Goal: Task Accomplishment & Management: Use online tool/utility

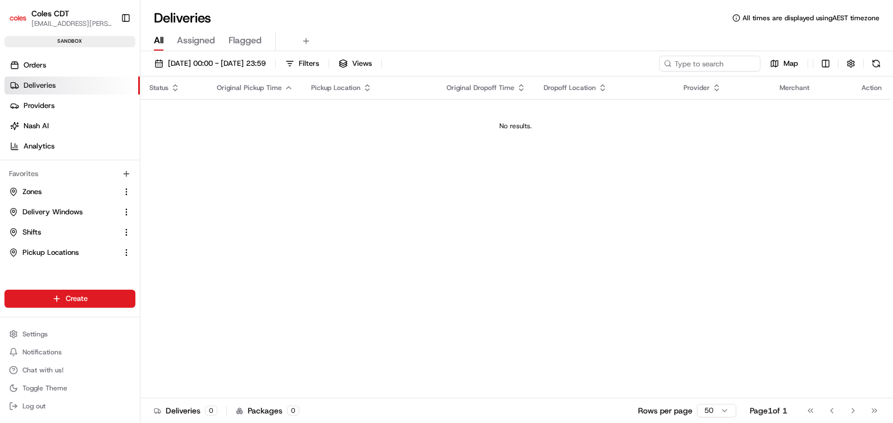
click at [329, 292] on div "Status Original Pickup Time Pickup Location Original Dropoff Time Dropoff Locat…" at bounding box center [515, 236] width 751 height 321
click at [52, 222] on ul "Zones Delivery Windows Shifts Pickup Locations" at bounding box center [69, 222] width 131 height 79
click at [43, 230] on link "Shifts" at bounding box center [63, 232] width 108 height 10
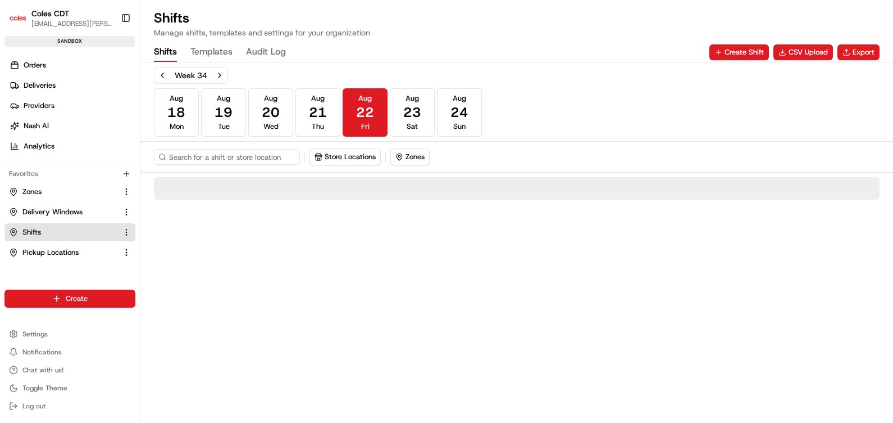
click at [205, 52] on button "Templates" at bounding box center [211, 52] width 42 height 19
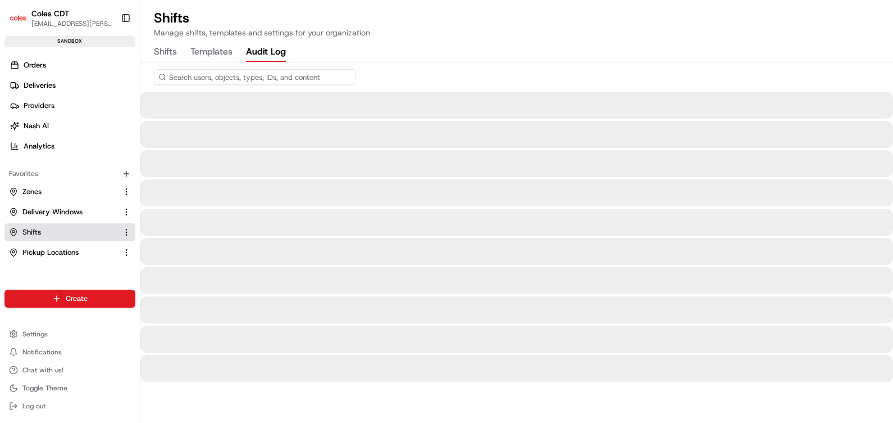
click at [271, 51] on Log "Audit Log" at bounding box center [266, 52] width 40 height 19
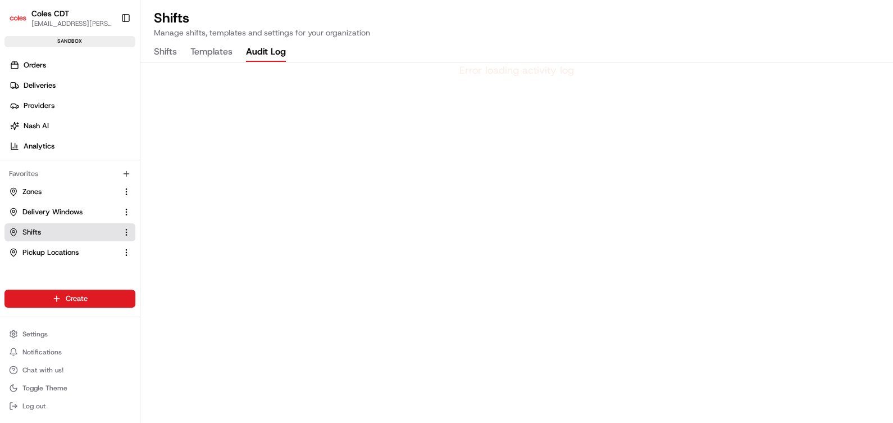
click at [541, 208] on div "Error loading activity log" at bounding box center [516, 242] width 753 height 360
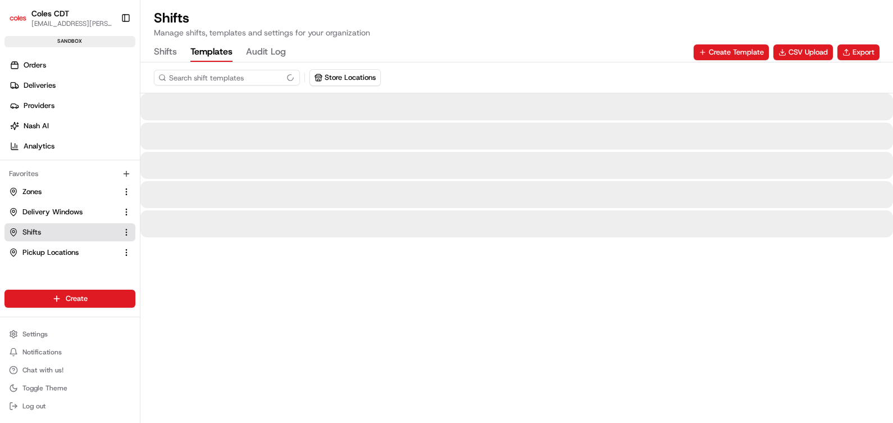
click at [194, 52] on button "Templates" at bounding box center [211, 52] width 42 height 19
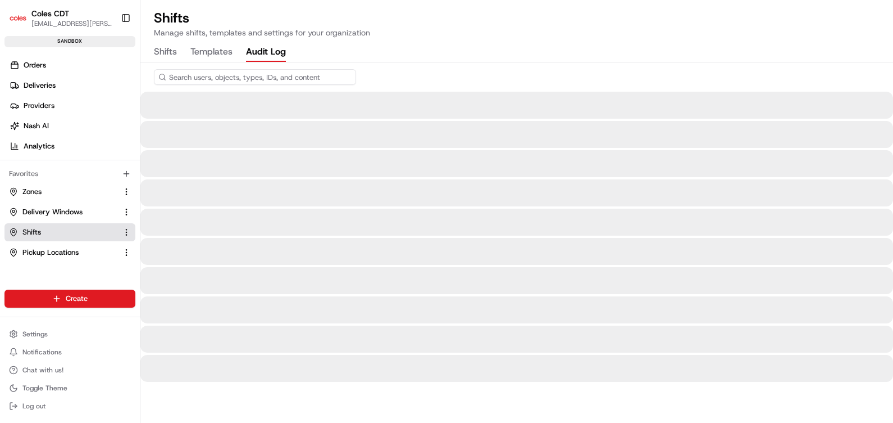
click at [265, 48] on Log "Audit Log" at bounding box center [266, 52] width 40 height 19
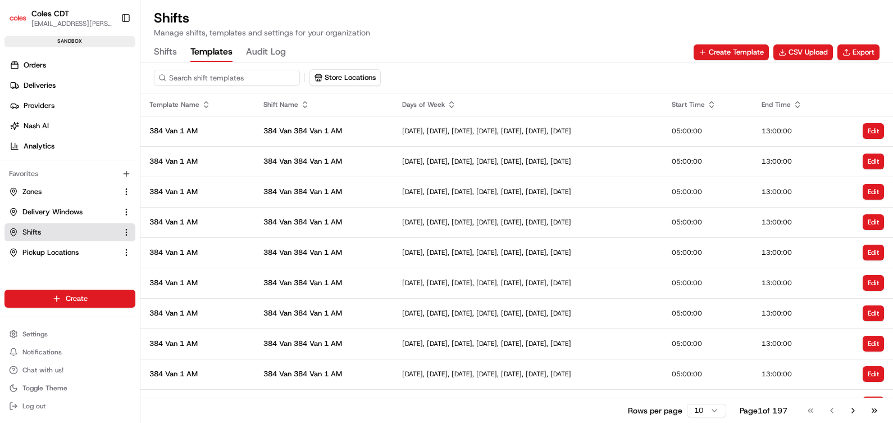
click at [215, 52] on button "Templates" at bounding box center [211, 52] width 42 height 19
click at [863, 52] on button "Export" at bounding box center [859, 52] width 42 height 16
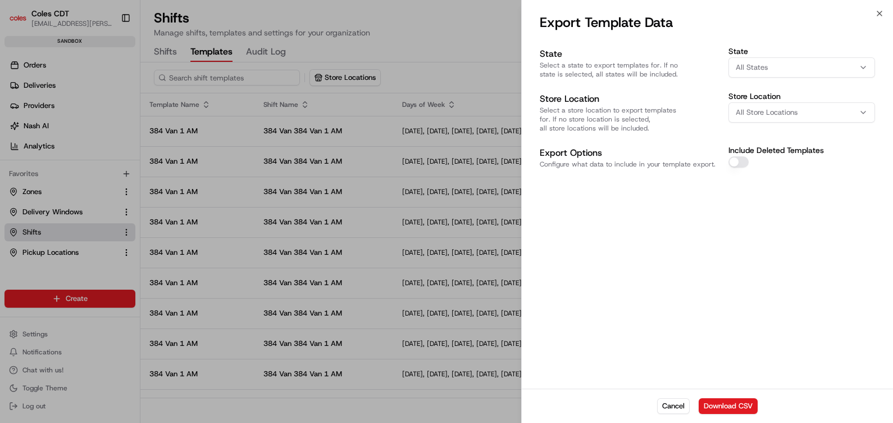
click at [761, 109] on span "All Store Locations" at bounding box center [767, 112] width 62 height 10
type input "7646"
click at [777, 154] on span "Launceston (7646)" at bounding box center [816, 157] width 138 height 10
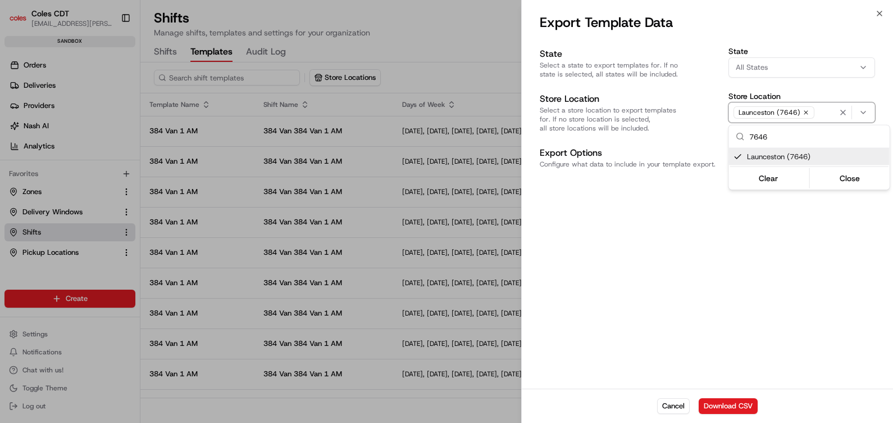
click at [779, 261] on div at bounding box center [446, 211] width 893 height 423
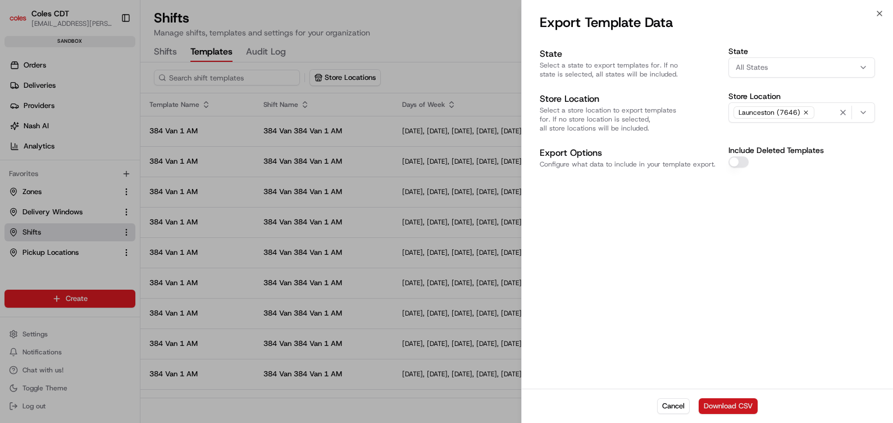
click at [720, 406] on button "Download CSV" at bounding box center [728, 406] width 59 height 16
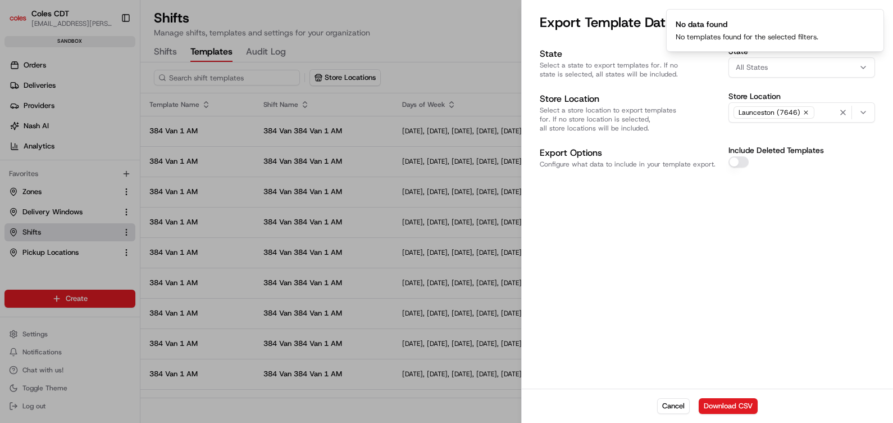
click at [164, 50] on div at bounding box center [446, 211] width 893 height 423
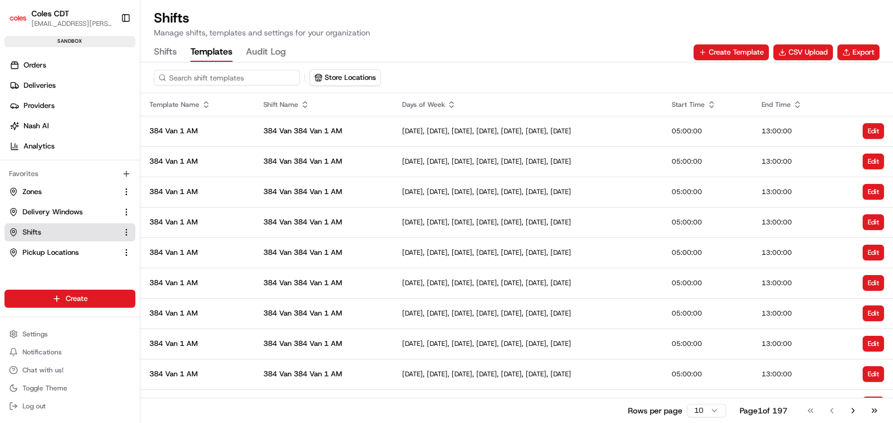
click at [171, 53] on button "Shifts" at bounding box center [165, 52] width 23 height 19
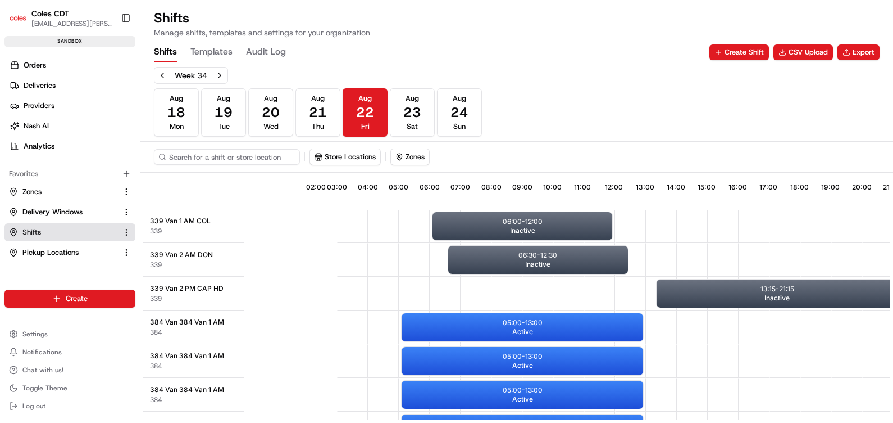
scroll to position [0, 101]
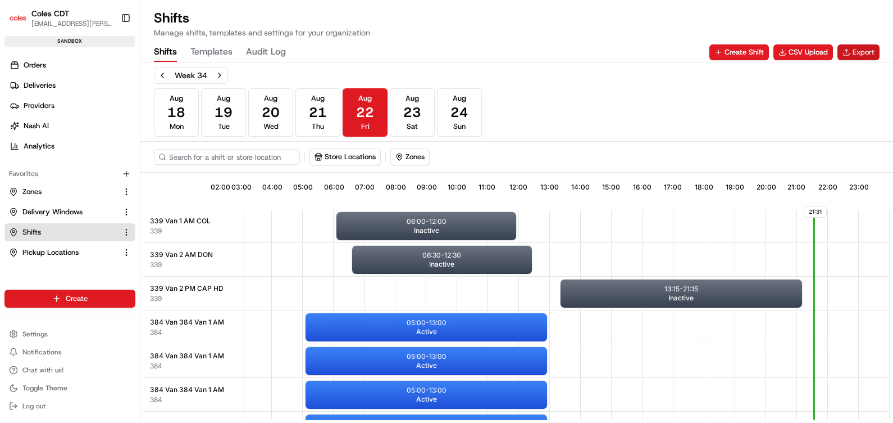
click at [852, 52] on button "Export" at bounding box center [859, 52] width 42 height 16
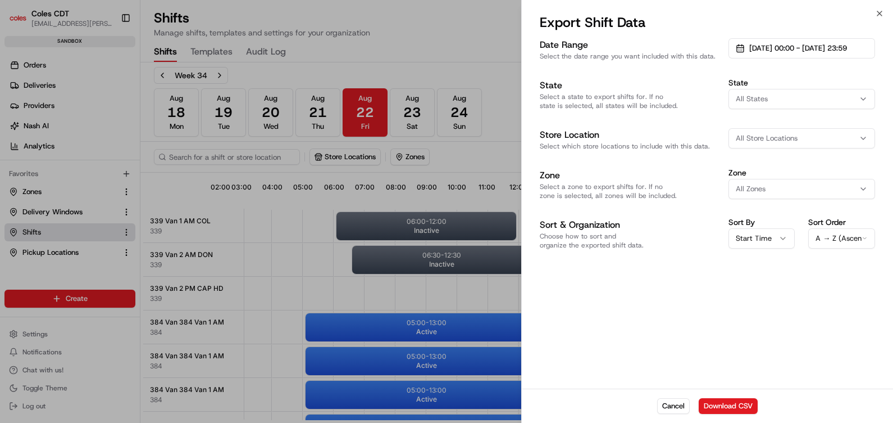
click at [755, 138] on span "All Store Locations" at bounding box center [767, 138] width 62 height 10
click at [759, 160] on input "7646" at bounding box center [817, 162] width 134 height 22
type input "7646"
click at [768, 186] on span "Launceston (7646)" at bounding box center [816, 183] width 138 height 10
click at [737, 48] on div at bounding box center [446, 211] width 893 height 423
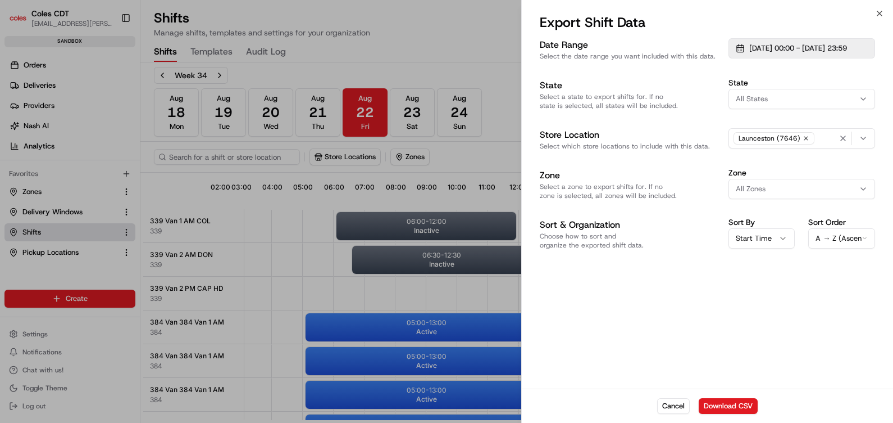
click at [739, 51] on button "[DATE] 00:00 - [DATE] 23:59" at bounding box center [802, 48] width 147 height 20
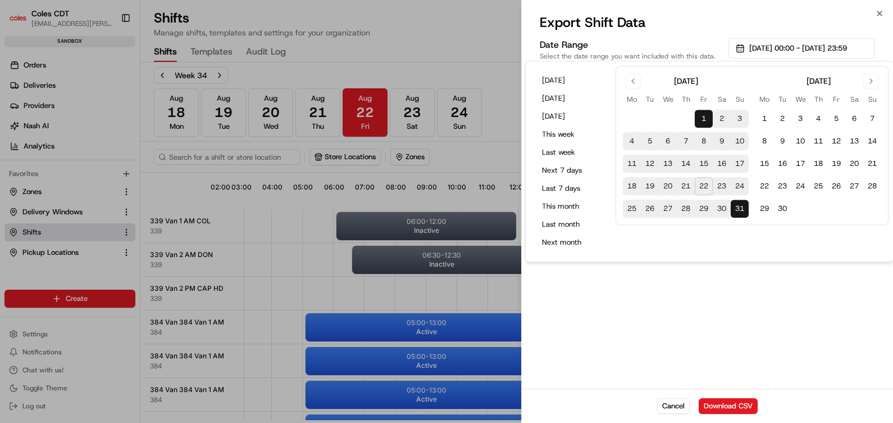
click at [705, 121] on button "1" at bounding box center [704, 119] width 18 height 18
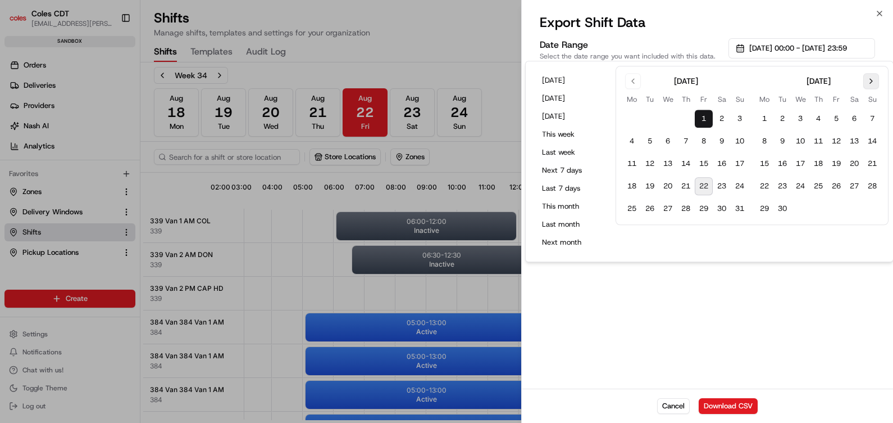
click at [868, 86] on button "Go to next month" at bounding box center [872, 81] width 16 height 16
click at [843, 203] on button "31" at bounding box center [837, 209] width 18 height 18
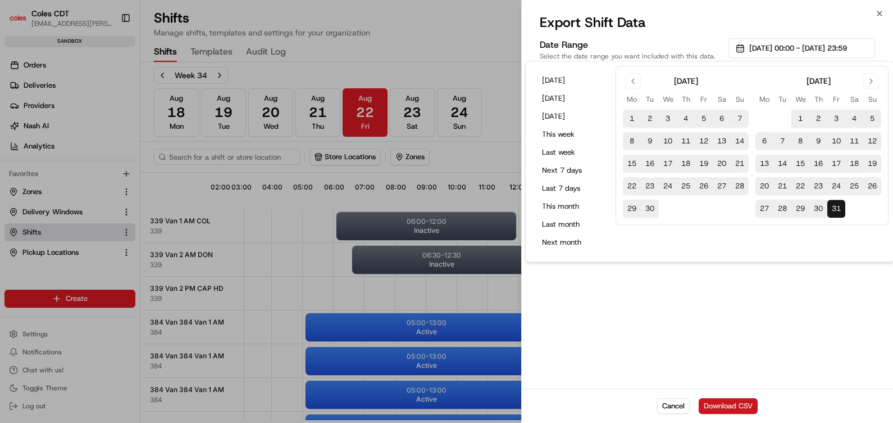
click at [728, 403] on button "Download CSV" at bounding box center [728, 406] width 59 height 16
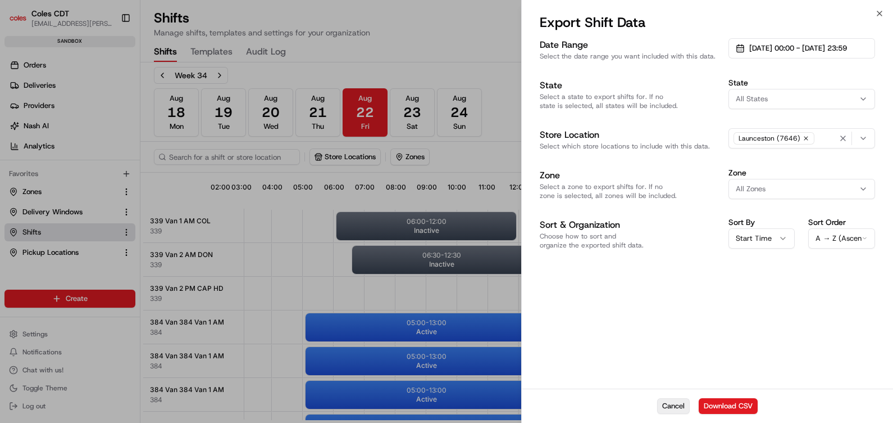
click at [686, 401] on button "Cancel" at bounding box center [673, 406] width 33 height 16
